Goal: Find specific page/section: Find specific page/section

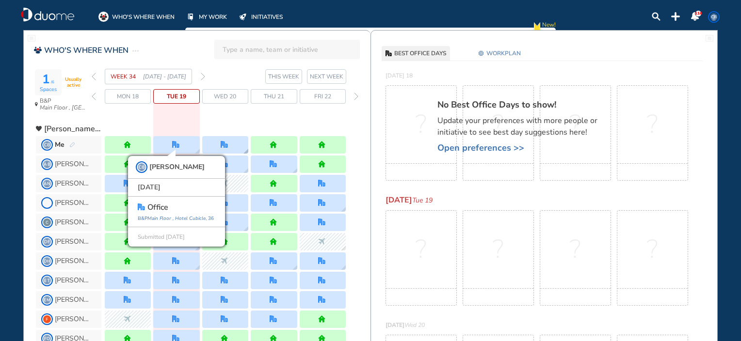
click at [233, 147] on div at bounding box center [225, 144] width 46 height 17
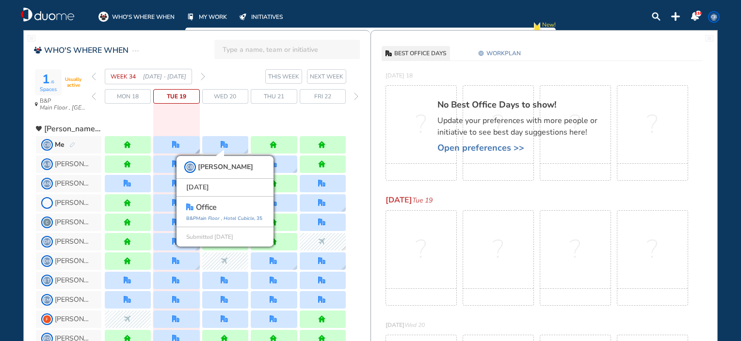
click at [171, 147] on div at bounding box center [176, 144] width 46 height 17
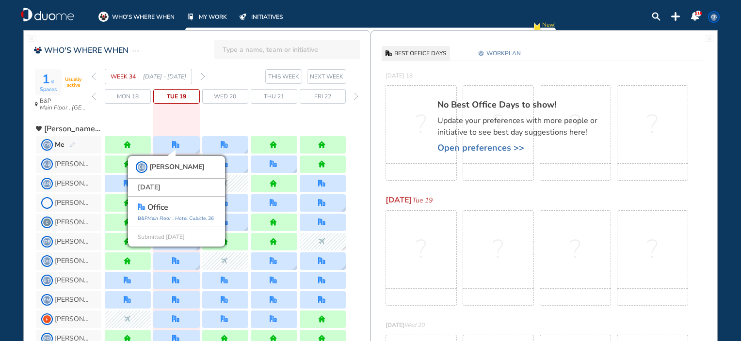
click at [247, 121] on div at bounding box center [225, 125] width 241 height 17
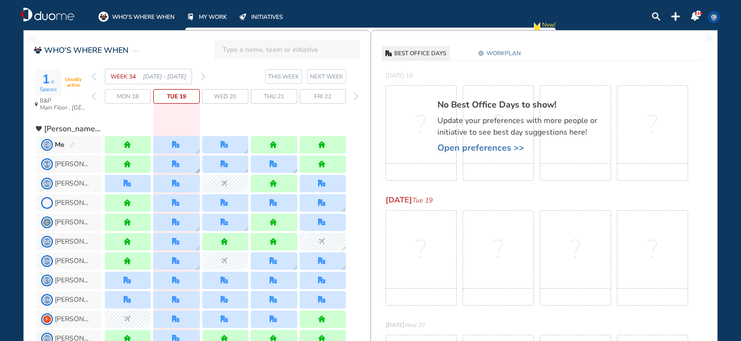
scroll to position [48, 0]
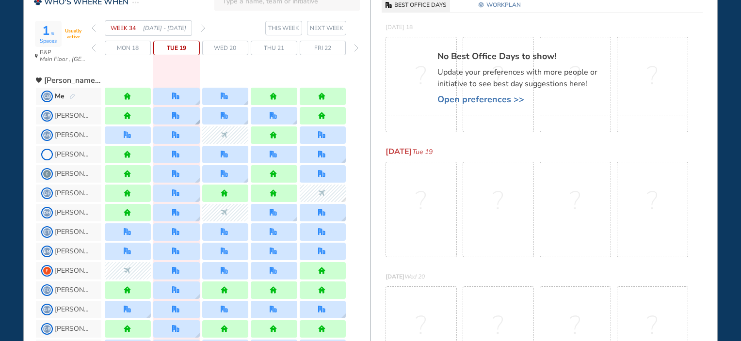
click at [169, 111] on div at bounding box center [176, 115] width 46 height 17
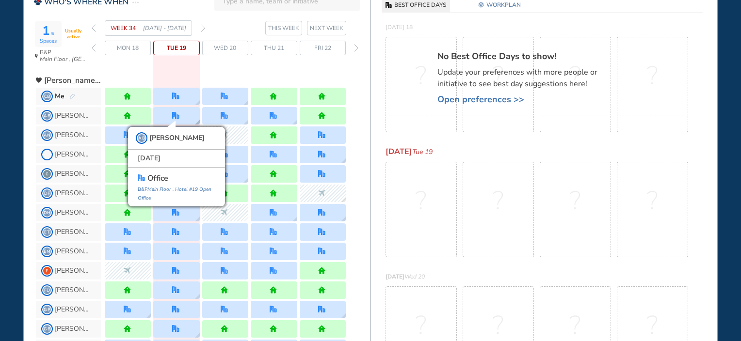
click at [168, 118] on div "[PERSON_NAME] [DATE] office [GEOGRAPHIC_DATA] #19 Open Office" at bounding box center [176, 115] width 46 height 17
click at [237, 66] on div "WEEK 34 [DATE] - [DATE] THIS WEEK [DATE] 18 Tue 19 Wed 20 Thu 21 Fri 22" at bounding box center [231, 44] width 279 height 48
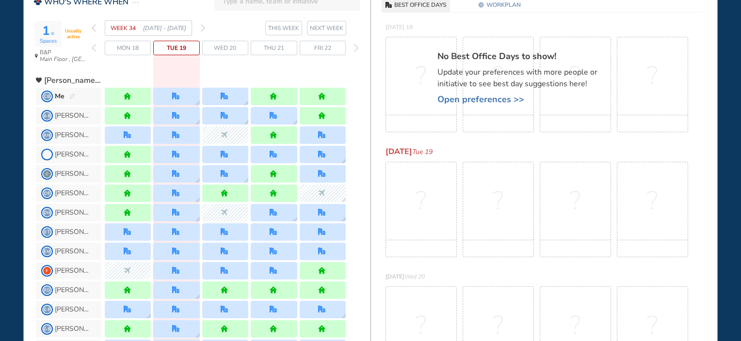
click at [166, 137] on div at bounding box center [176, 135] width 46 height 17
click at [178, 136] on img "office" at bounding box center [175, 134] width 7 height 7
click at [177, 134] on img "office" at bounding box center [175, 134] width 7 height 7
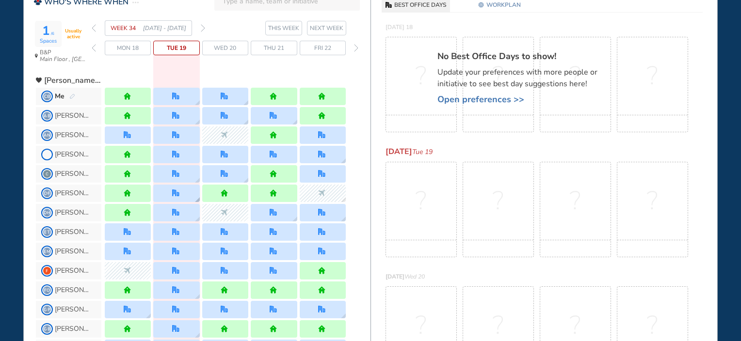
click at [173, 192] on img "office" at bounding box center [175, 193] width 7 height 7
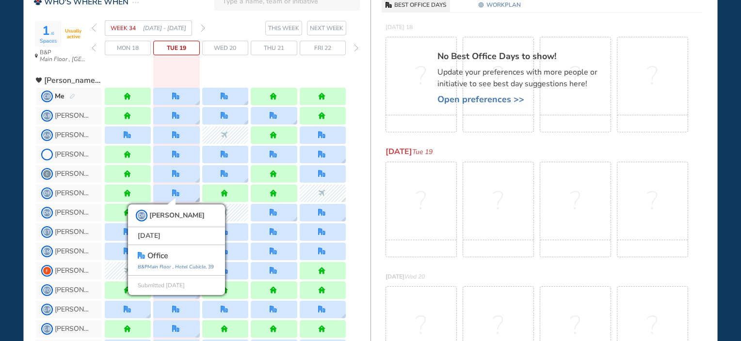
click at [173, 192] on img "office" at bounding box center [175, 193] width 7 height 7
click at [235, 66] on div "WEEK 34 [DATE] - [DATE] THIS WEEK [DATE] 18 Tue 19 Wed 20 Thu 21 Fri 22" at bounding box center [231, 44] width 279 height 48
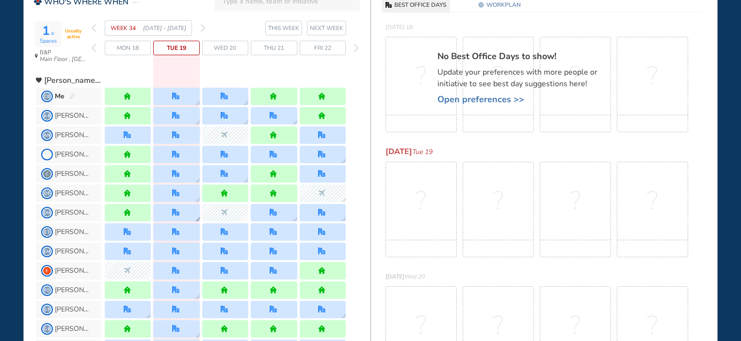
click at [172, 213] on img "office" at bounding box center [175, 212] width 7 height 7
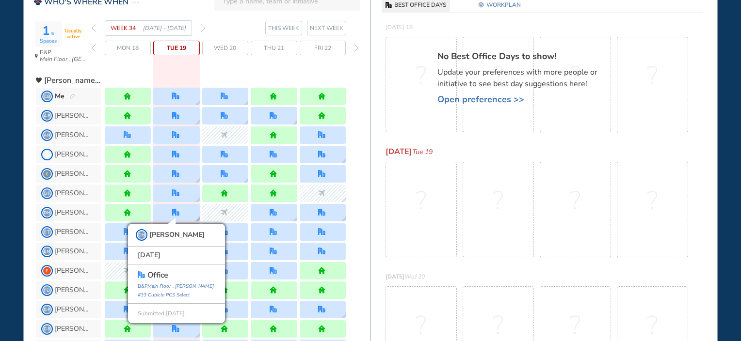
click at [172, 213] on img "office" at bounding box center [175, 212] width 7 height 7
click at [257, 70] on div at bounding box center [225, 76] width 241 height 17
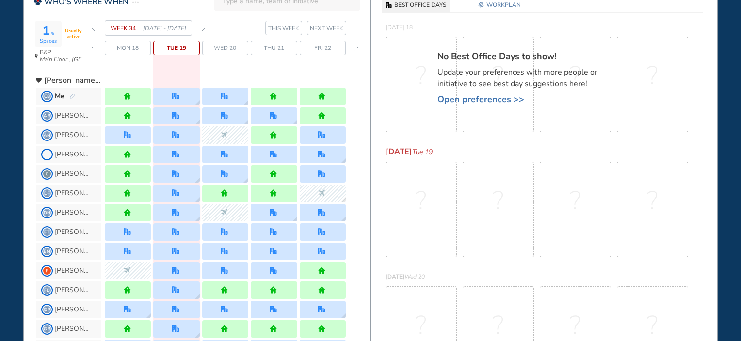
scroll to position [97, 0]
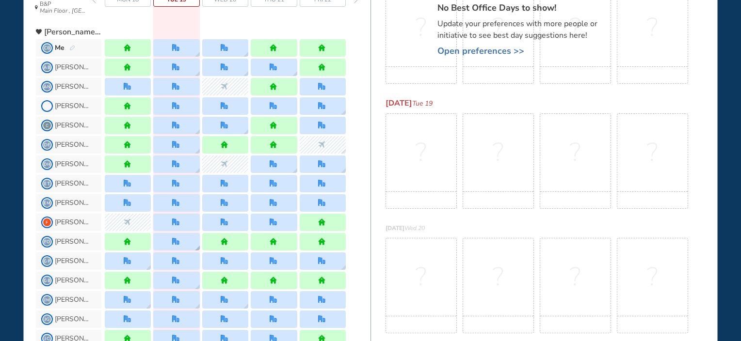
click at [178, 241] on img "office" at bounding box center [175, 241] width 7 height 7
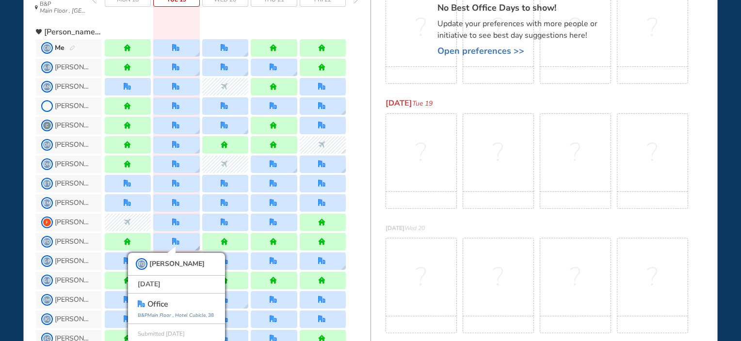
scroll to position [99, 0]
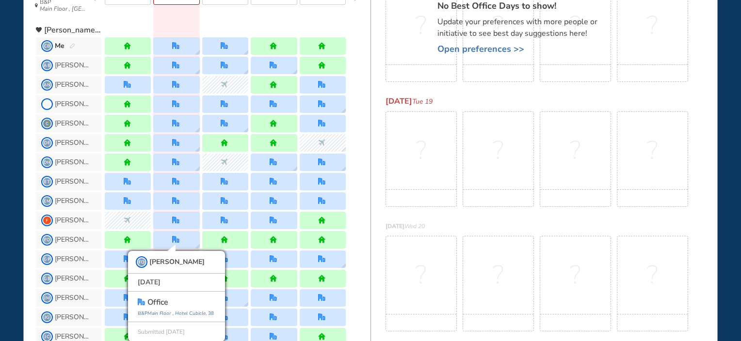
click at [215, 22] on div at bounding box center [225, 26] width 241 height 17
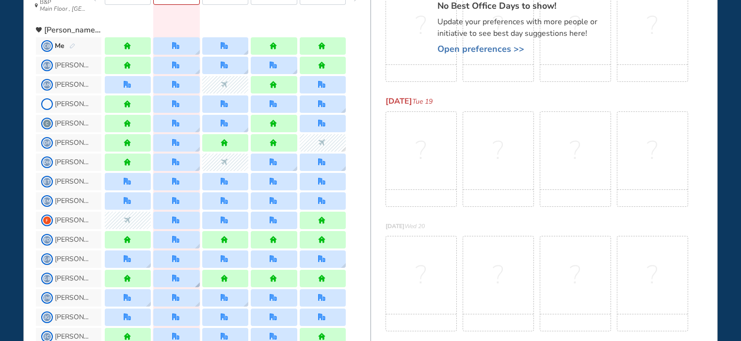
click at [181, 275] on div at bounding box center [176, 278] width 46 height 17
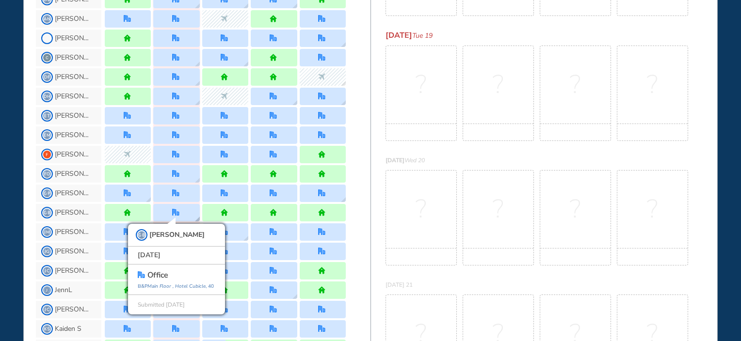
scroll to position [186, 0]
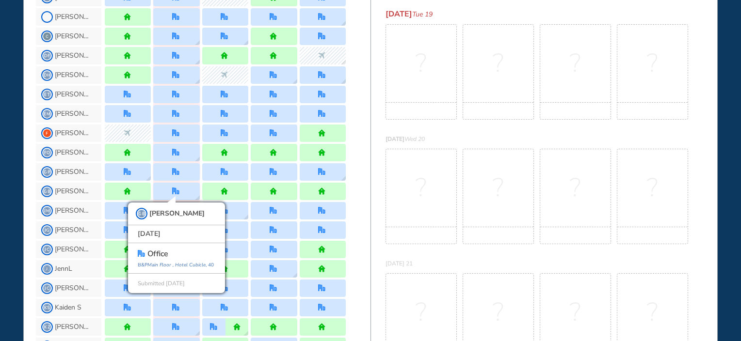
click at [367, 103] on div "ET [PERSON_NAME]" at bounding box center [203, 94] width 335 height 19
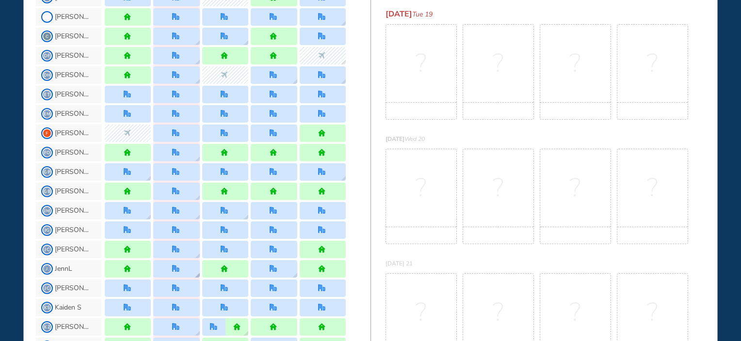
click at [173, 265] on img "office" at bounding box center [175, 268] width 7 height 7
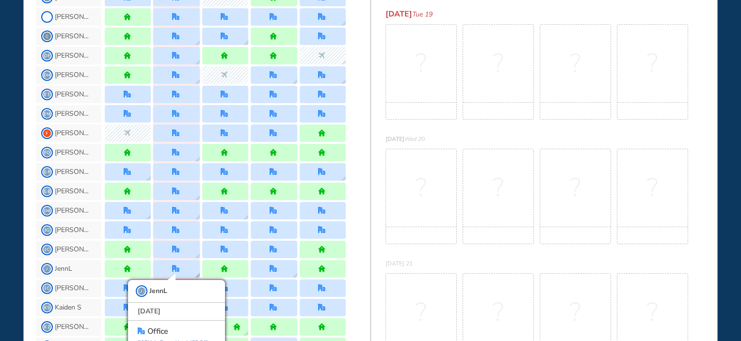
scroll to position [204, 0]
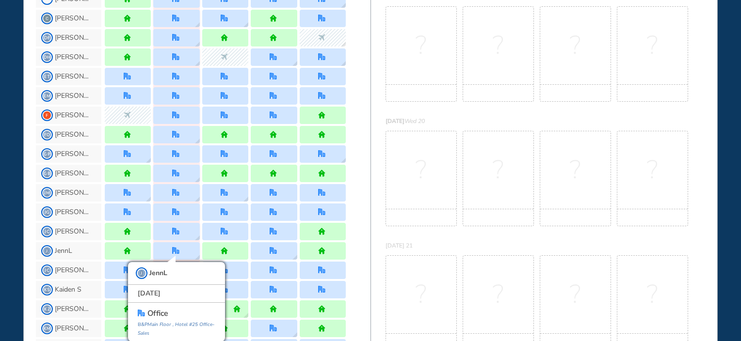
click at [355, 215] on div "[PERSON_NAME]" at bounding box center [203, 212] width 335 height 19
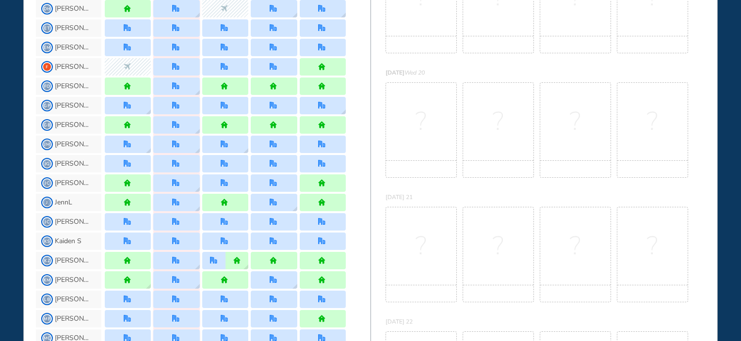
scroll to position [301, 0]
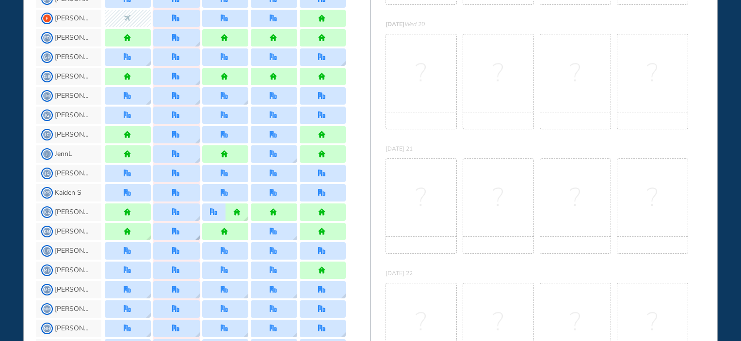
click at [178, 231] on img "office" at bounding box center [175, 231] width 7 height 7
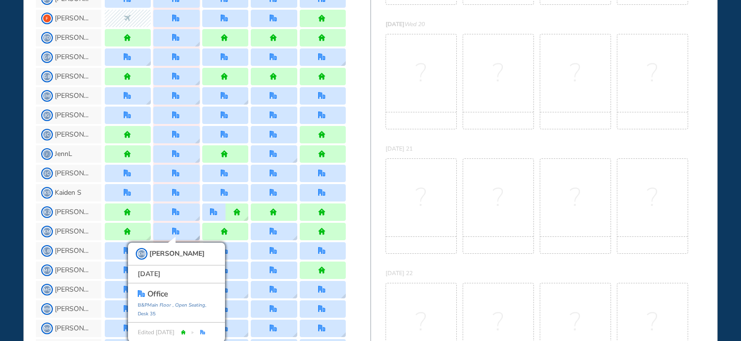
scroll to position [302, 0]
click at [356, 210] on div "KZ [PERSON_NAME]" at bounding box center [203, 211] width 335 height 19
